Goal: Book appointment/travel/reservation

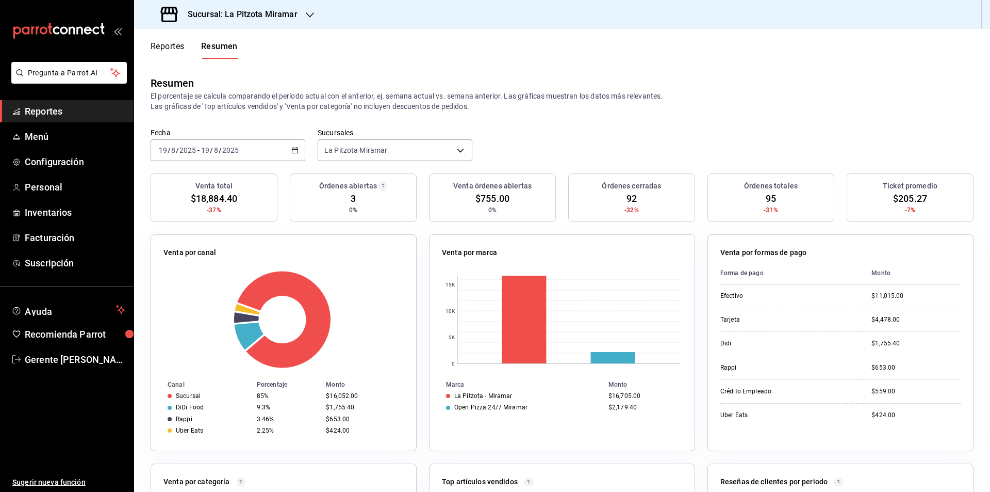
scroll to position [322, 0]
click at [296, 161] on div "[DATE] [DATE] - [DATE] [DATE]" at bounding box center [228, 150] width 155 height 22
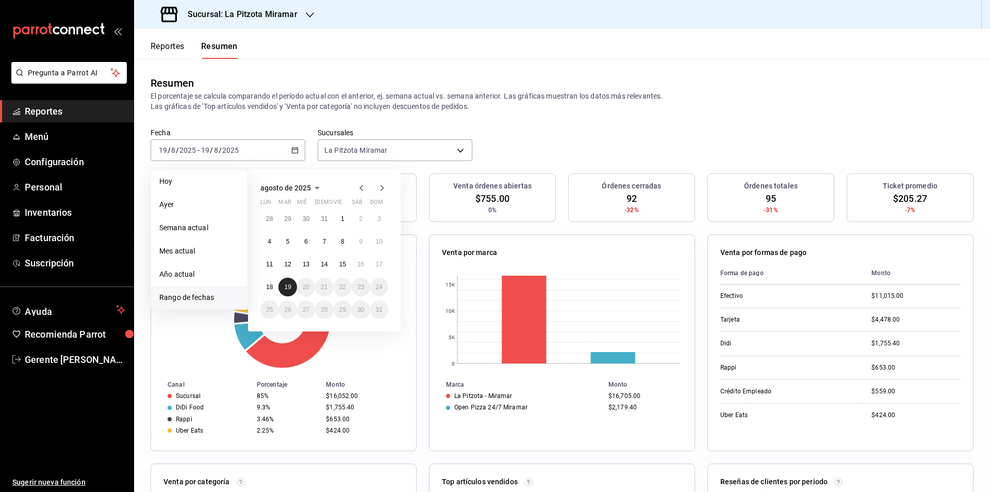
click at [279, 289] on button "19" at bounding box center [288, 287] width 18 height 19
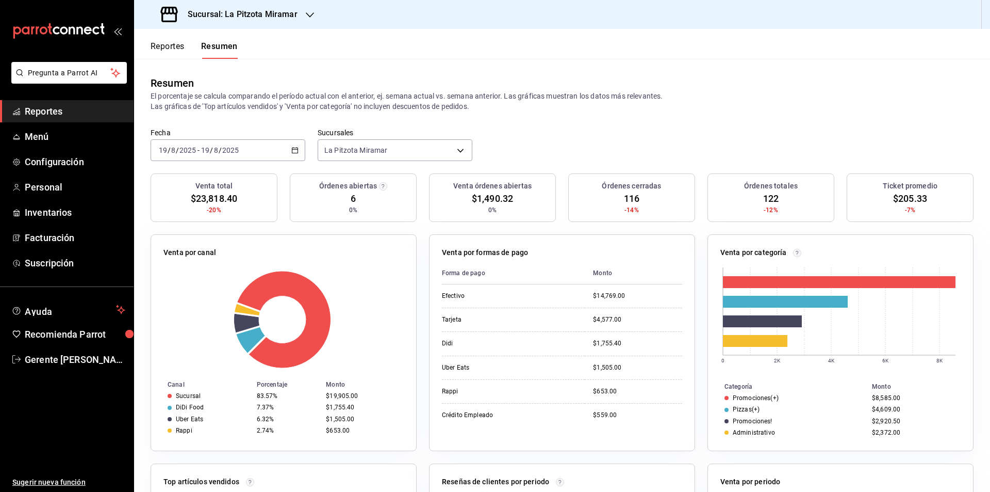
click at [290, 156] on div "[DATE] [DATE] - [DATE] [DATE]" at bounding box center [228, 150] width 155 height 22
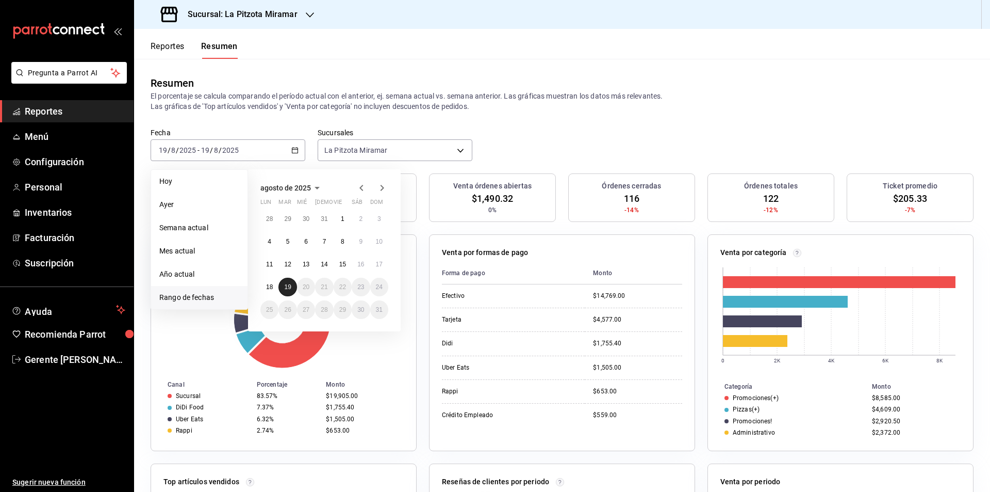
click at [287, 293] on button "19" at bounding box center [288, 287] width 18 height 19
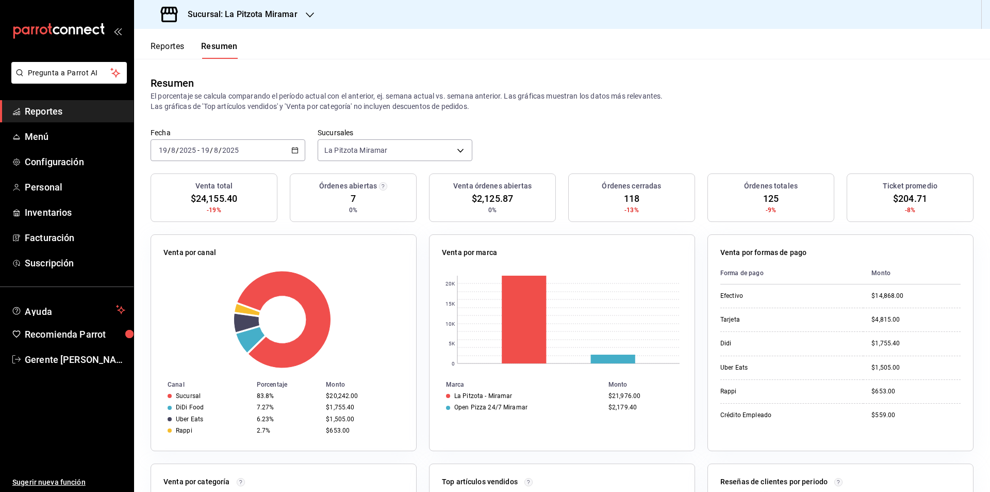
click at [295, 152] on icon "button" at bounding box center [294, 149] width 7 height 7
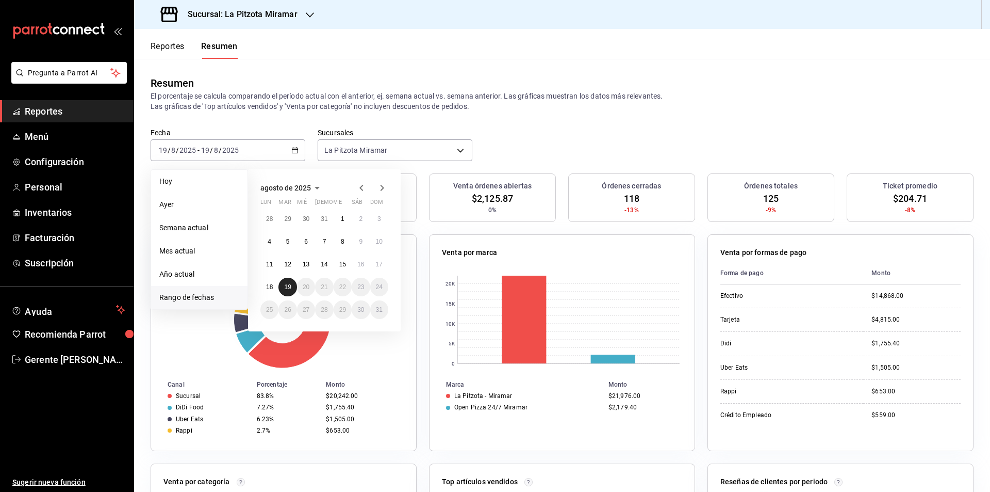
click at [287, 295] on button "19" at bounding box center [288, 287] width 18 height 19
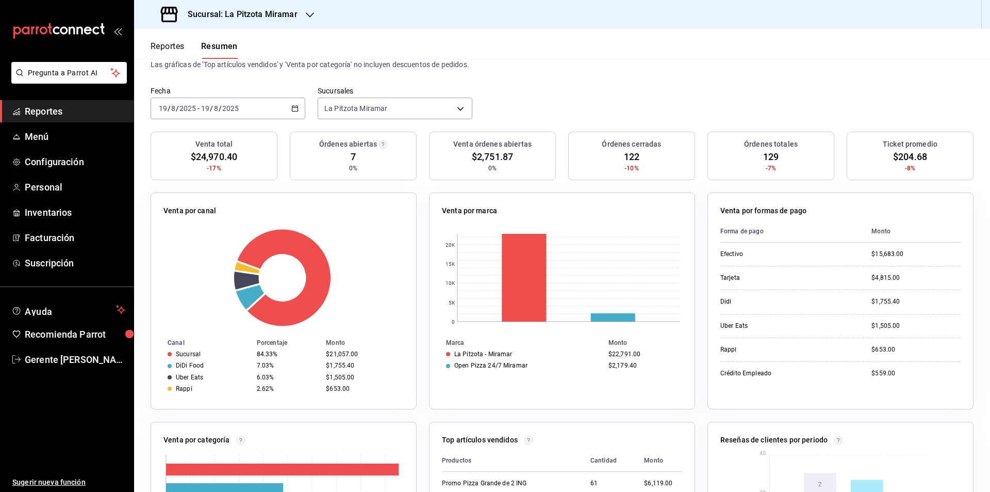
scroll to position [0, 0]
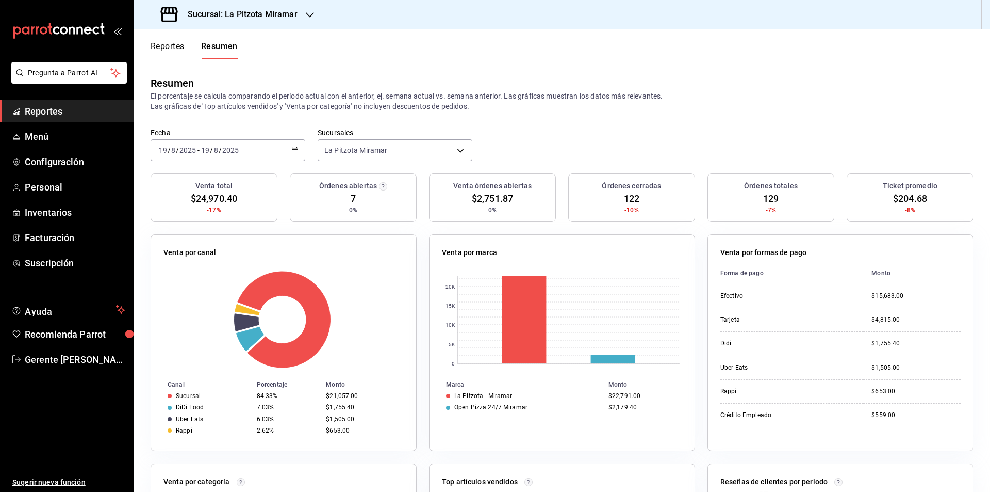
click at [288, 160] on div "[DATE] [DATE] - [DATE] [DATE]" at bounding box center [228, 150] width 155 height 22
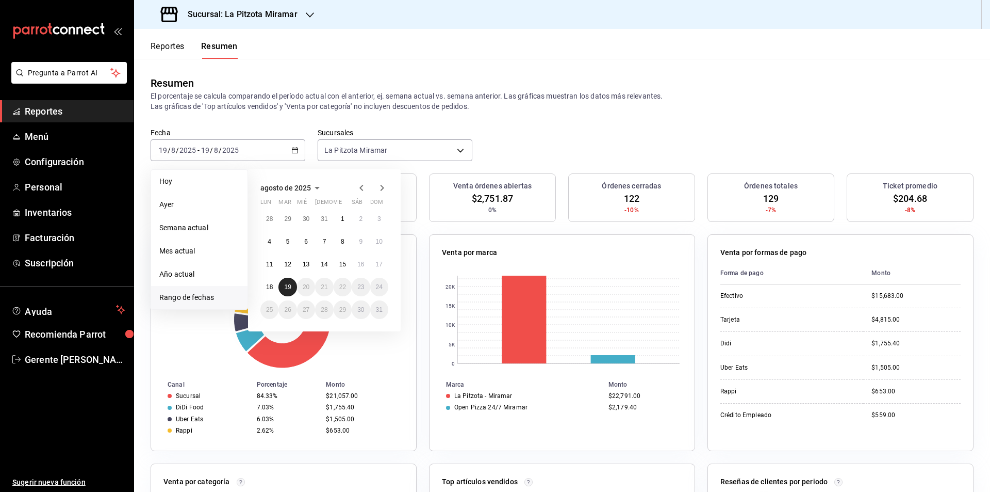
click at [292, 290] on button "19" at bounding box center [288, 287] width 18 height 19
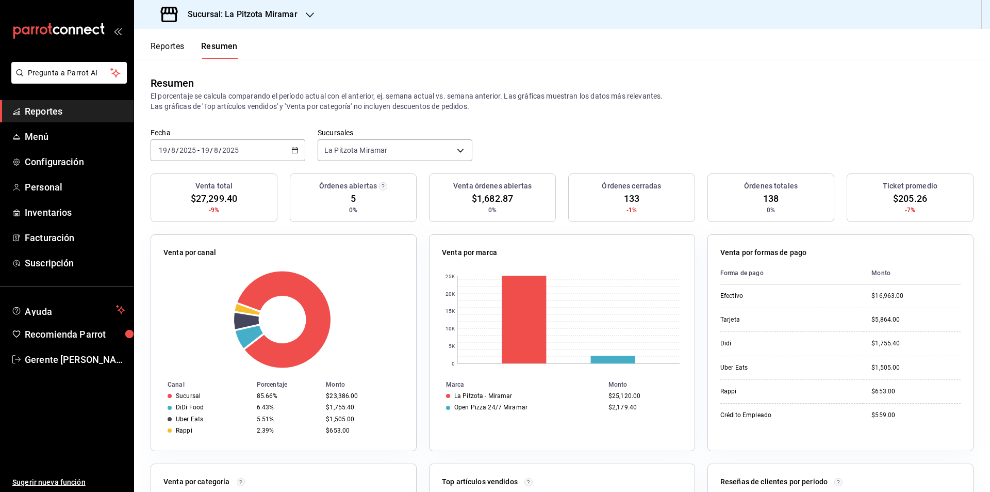
click at [292, 145] on div "[DATE] [DATE] - [DATE] [DATE]" at bounding box center [228, 150] width 155 height 22
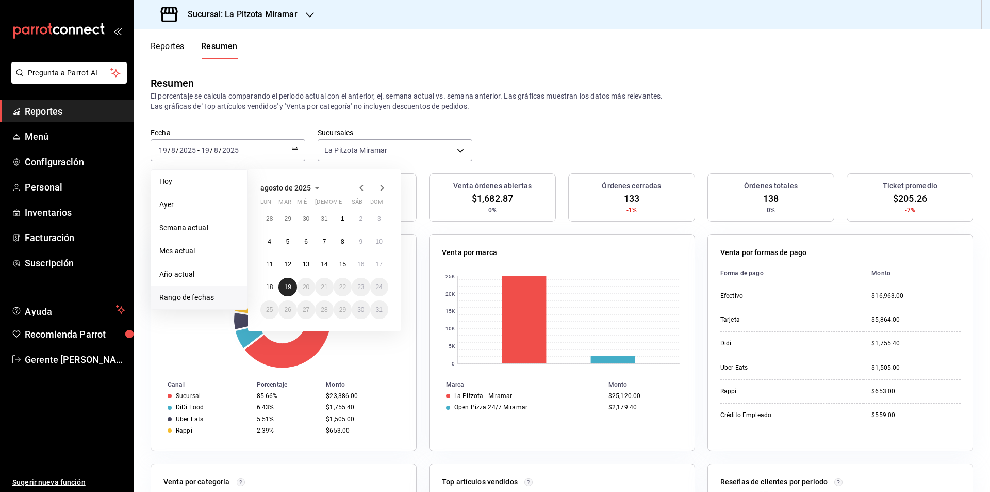
click at [293, 285] on button "19" at bounding box center [288, 287] width 18 height 19
